Goal: Task Accomplishment & Management: Manage account settings

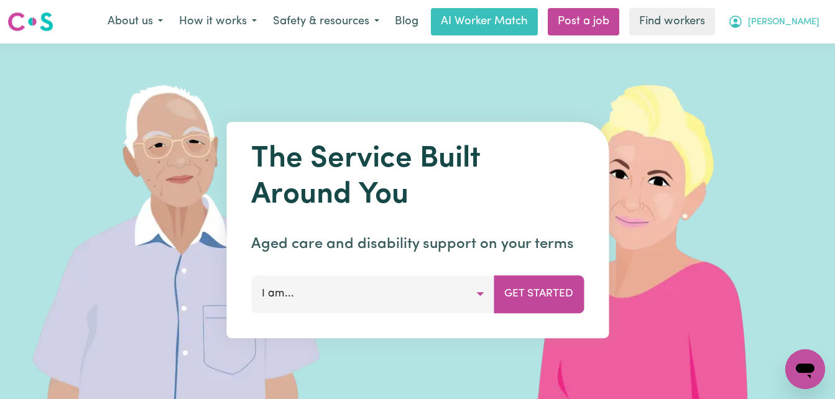
click at [787, 23] on button "[PERSON_NAME]" at bounding box center [774, 22] width 108 height 26
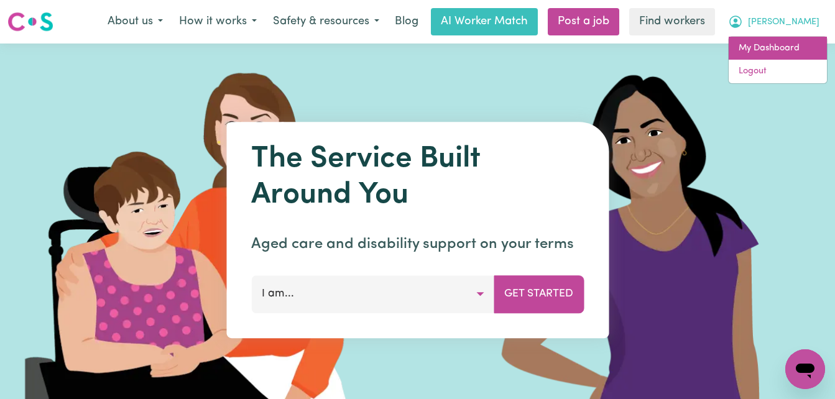
click at [769, 44] on link "My Dashboard" at bounding box center [778, 49] width 98 height 24
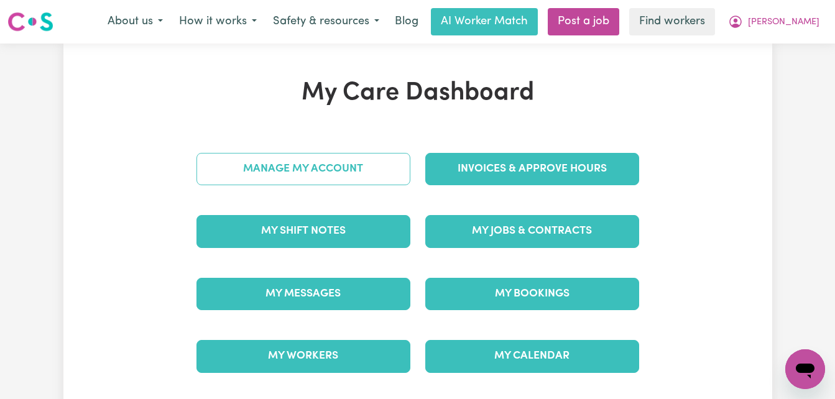
click at [227, 161] on link "Manage My Account" at bounding box center [303, 169] width 214 height 32
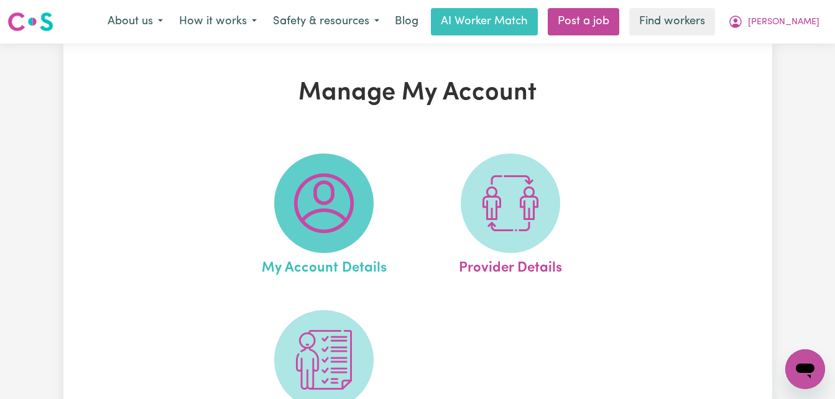
click at [305, 222] on img at bounding box center [324, 203] width 60 height 60
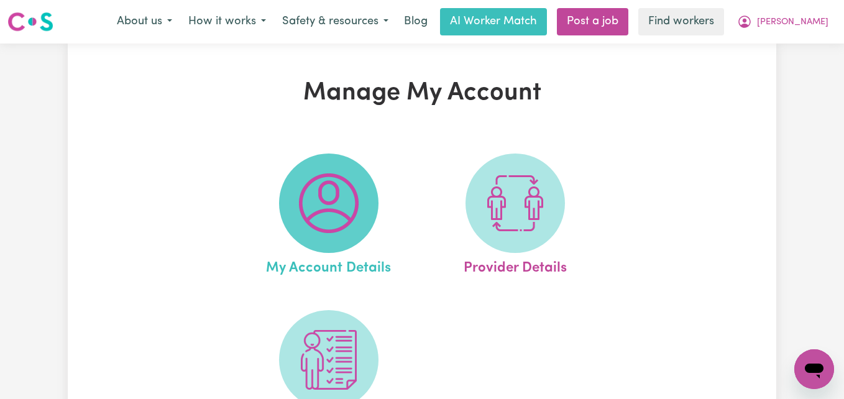
select select "Australian"
select select "email"
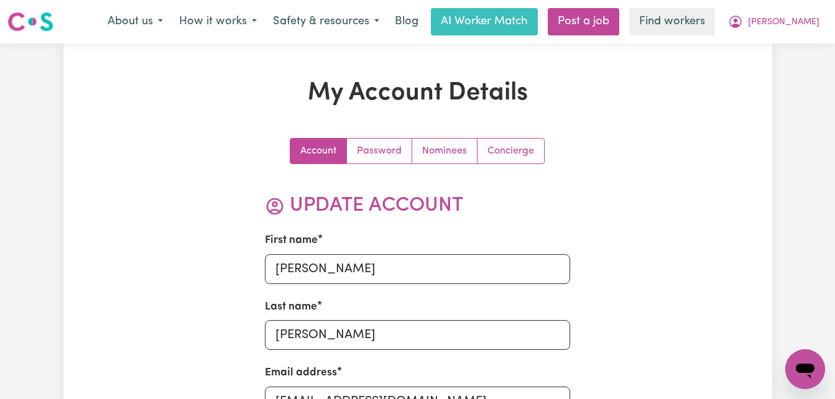
click at [376, 147] on link "Password" at bounding box center [379, 151] width 65 height 25
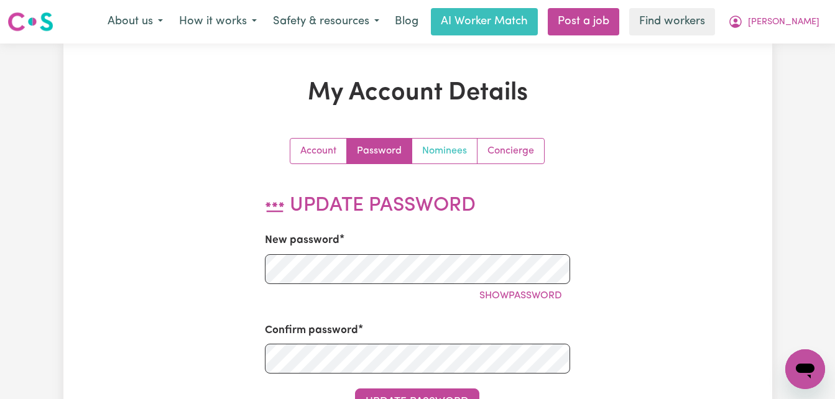
click at [417, 145] on link "Nominees" at bounding box center [444, 151] width 65 height 25
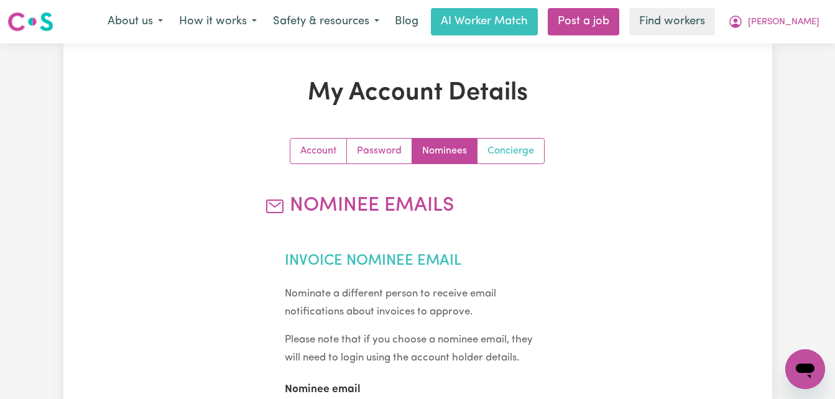
click at [532, 149] on link "Concierge" at bounding box center [511, 151] width 67 height 25
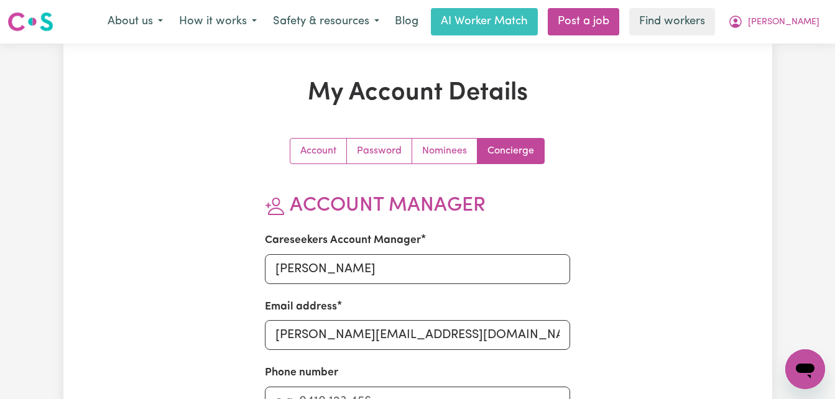
click at [119, 134] on div "My Account Details Account Password Nominees Concierge Account Manager Careseek…" at bounding box center [417, 319] width 709 height 483
